Goal: Task Accomplishment & Management: Manage account settings

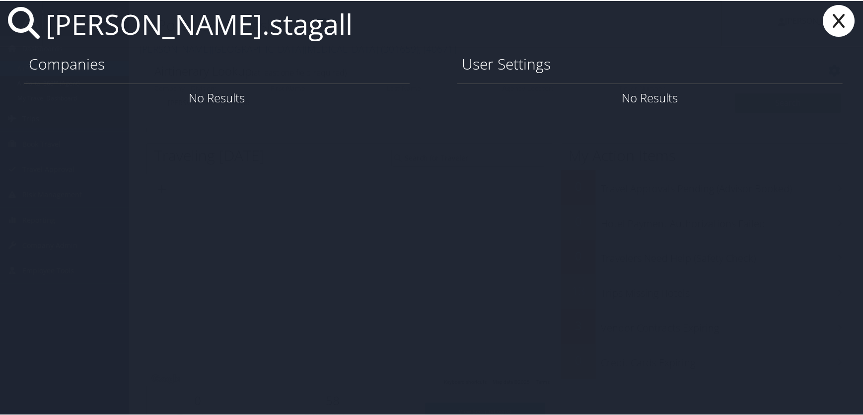
drag, startPoint x: 244, startPoint y: 26, endPoint x: 186, endPoint y: 27, distance: 58.1
click at [186, 27] on input "kathleen.stagall" at bounding box center [382, 23] width 680 height 46
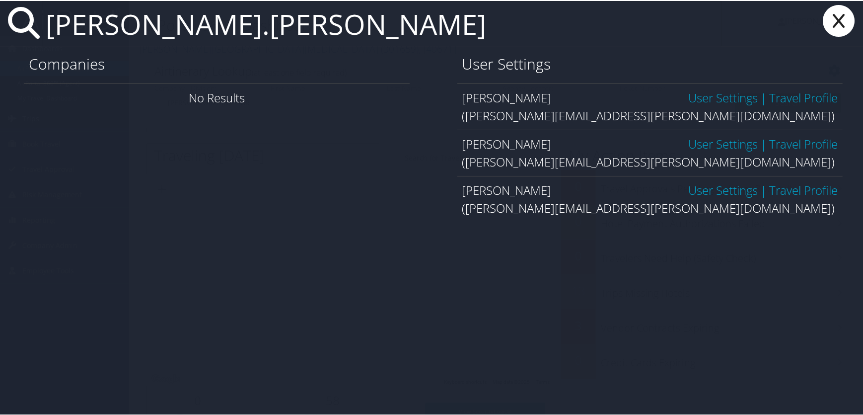
type input "kathleen.steggall"
click at [707, 140] on link "User Settings" at bounding box center [723, 143] width 70 height 16
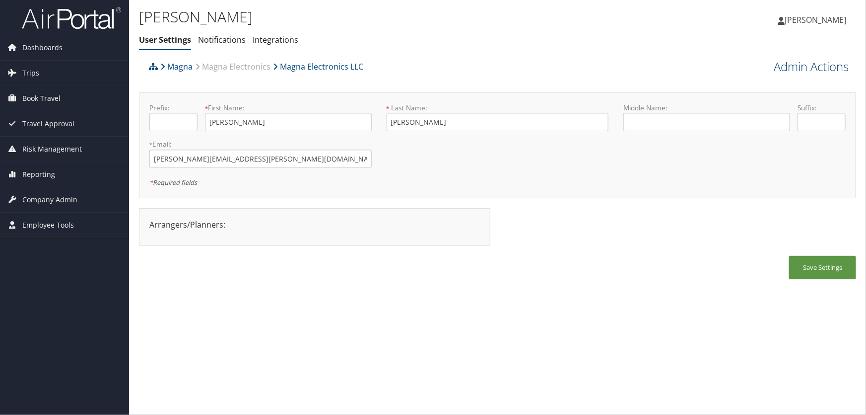
click at [795, 66] on link "Admin Actions" at bounding box center [811, 66] width 75 height 17
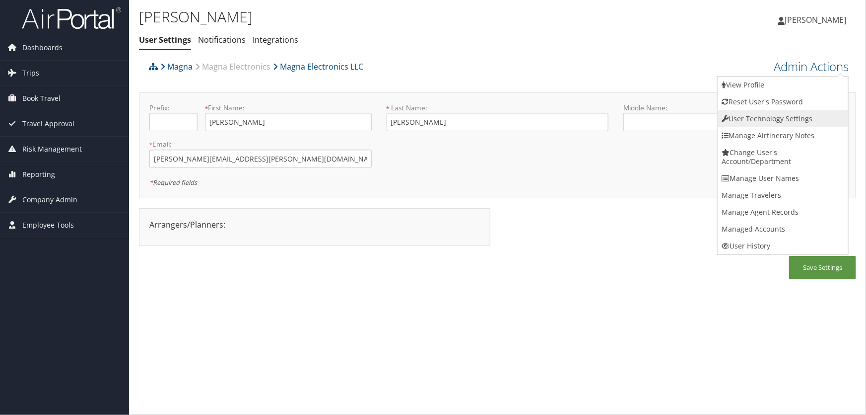
click at [765, 118] on link "User Technology Settings" at bounding box center [783, 118] width 131 height 17
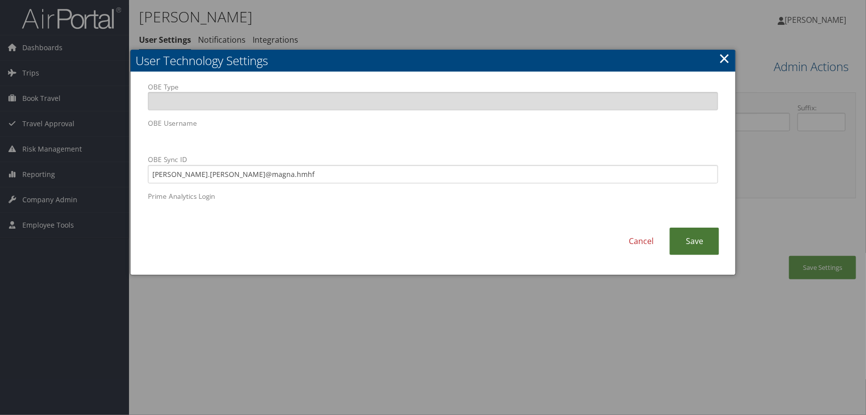
click at [680, 240] on link "Save" at bounding box center [695, 240] width 50 height 27
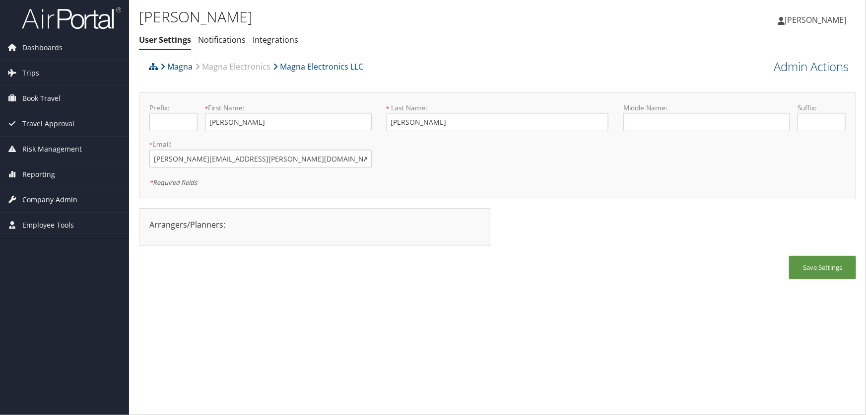
click at [50, 199] on span "Company Admin" at bounding box center [49, 199] width 55 height 25
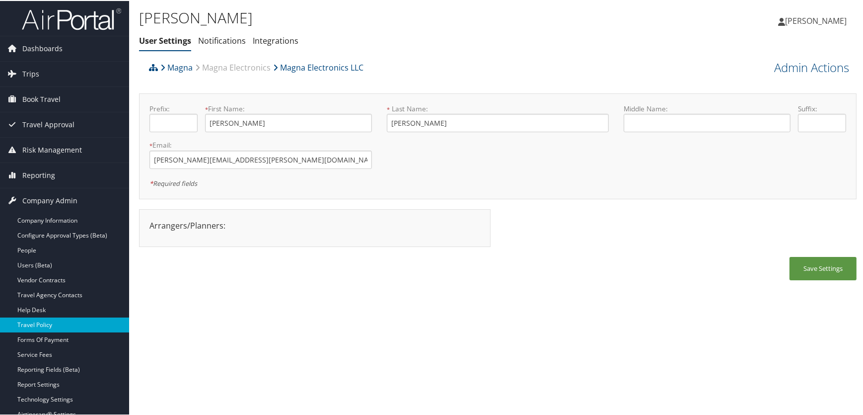
click at [44, 325] on link "Travel Policy" at bounding box center [64, 323] width 129 height 15
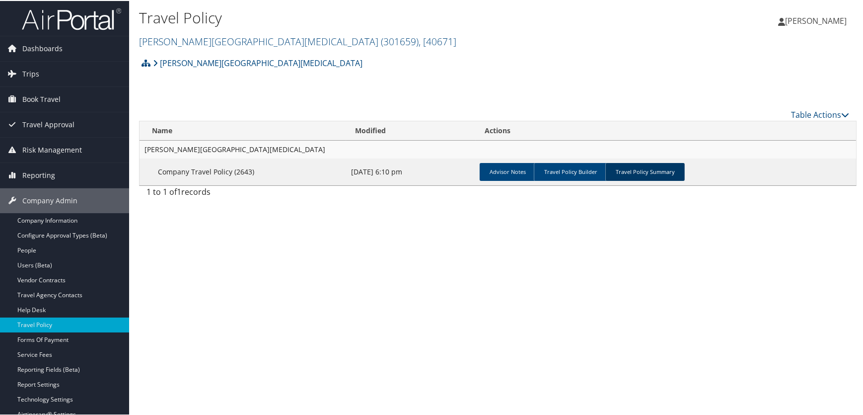
click at [644, 169] on link "Travel Policy Summary" at bounding box center [644, 171] width 79 height 18
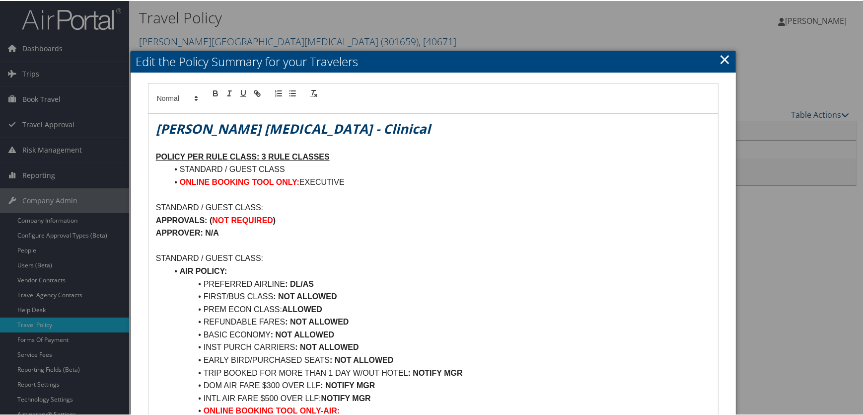
click at [724, 59] on link "×" at bounding box center [724, 58] width 11 height 20
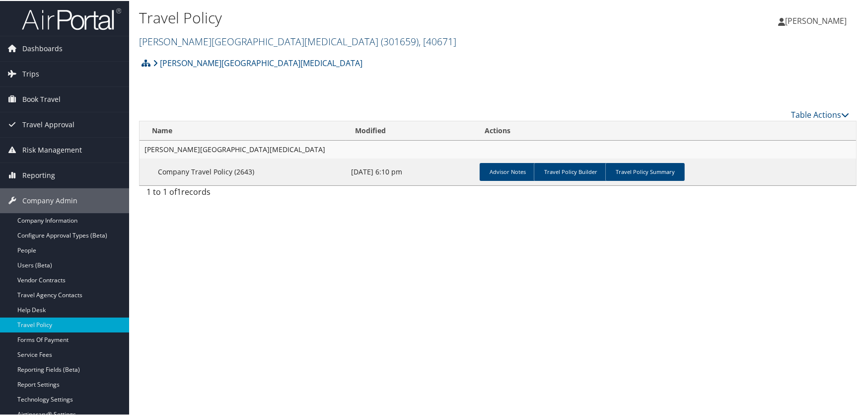
click at [165, 41] on link "Fred Hutchinson Cancer Center ( 301659 ) , [ 40671 ]" at bounding box center [297, 40] width 317 height 13
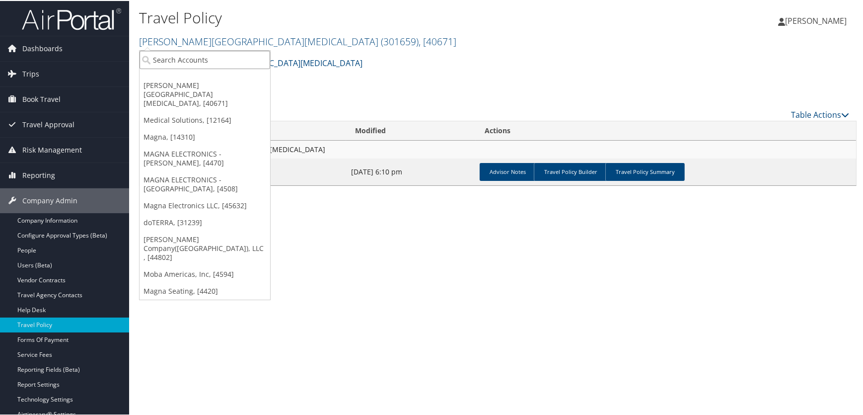
click at [177, 59] on input "search" at bounding box center [205, 59] width 131 height 18
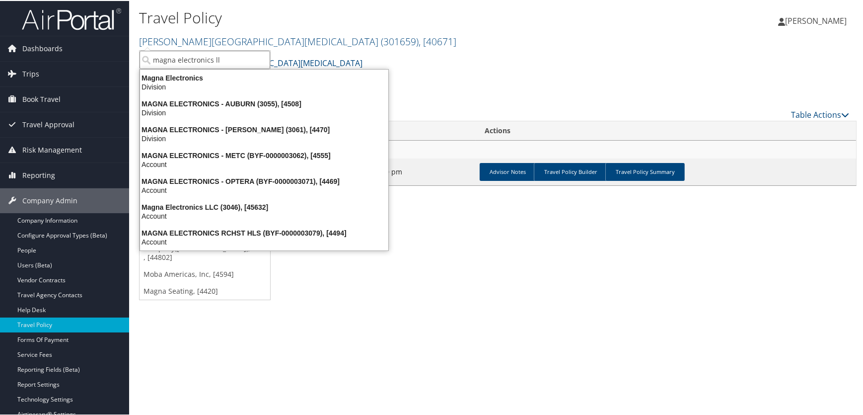
type input "magna electronics llc"
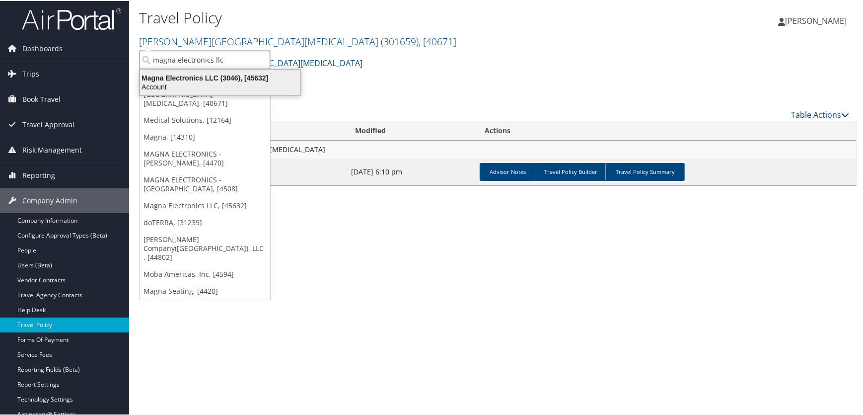
click at [211, 77] on div "Magna Electronics LLC (3046), [45632]" at bounding box center [220, 76] width 172 height 9
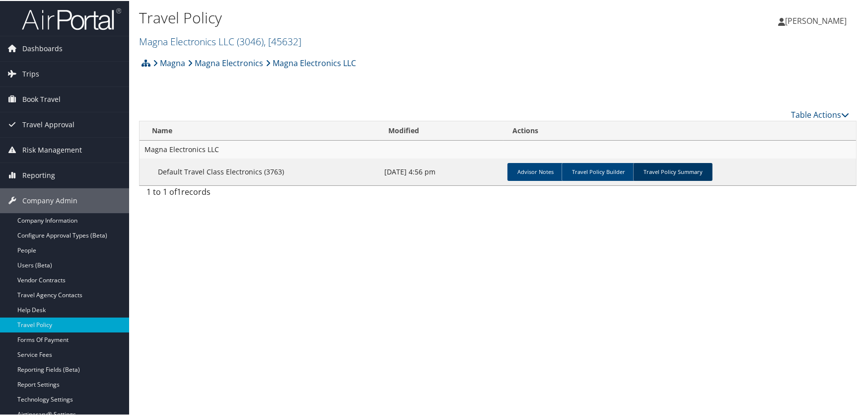
click at [662, 168] on link "Travel Policy Summary" at bounding box center [672, 171] width 79 height 18
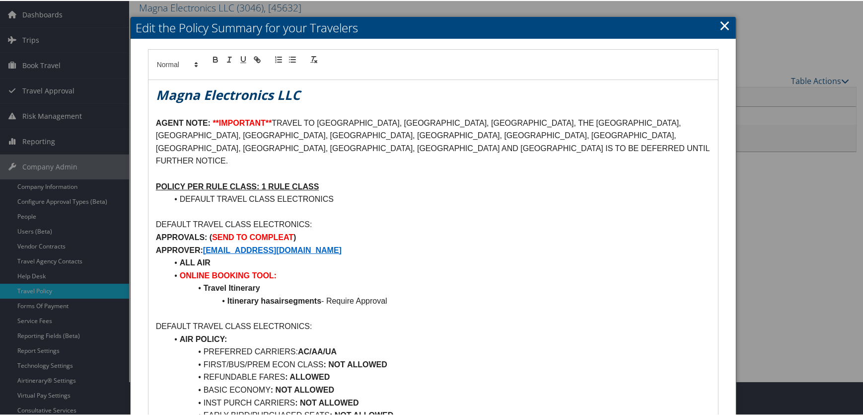
scroll to position [90, 0]
